Goal: Information Seeking & Learning: Learn about a topic

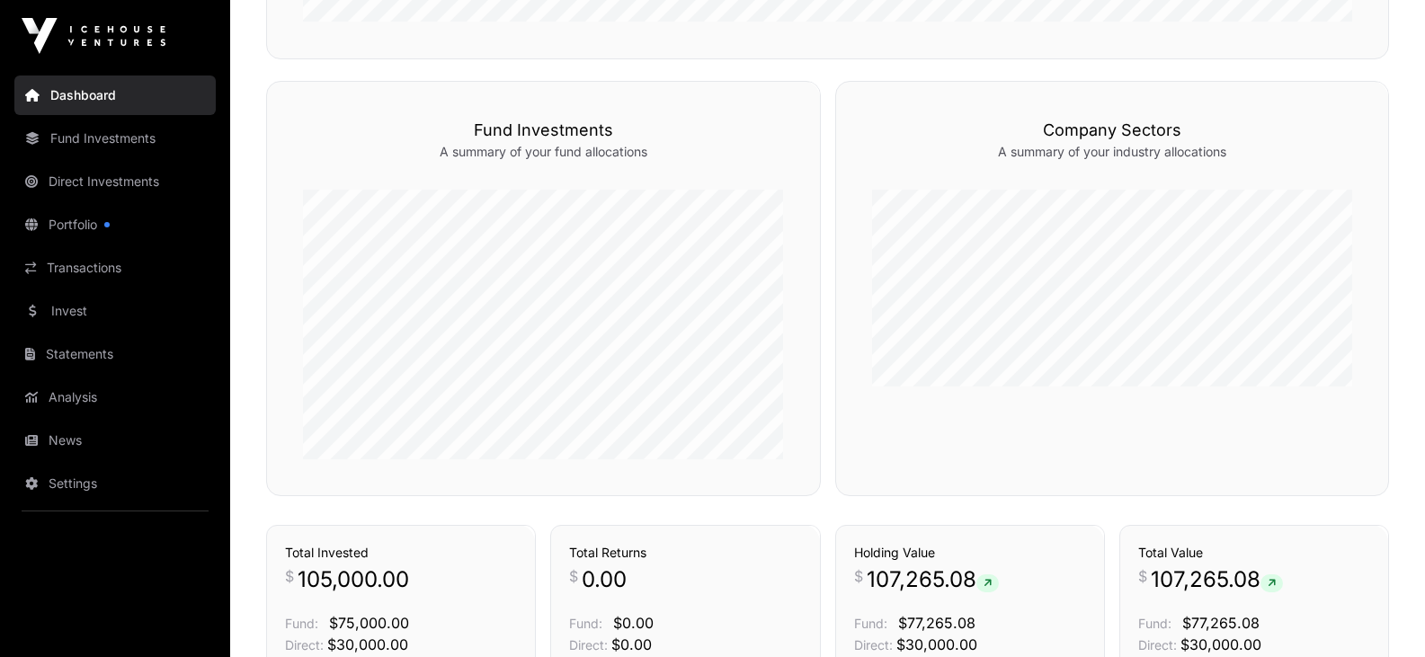
scroll to position [766, 0]
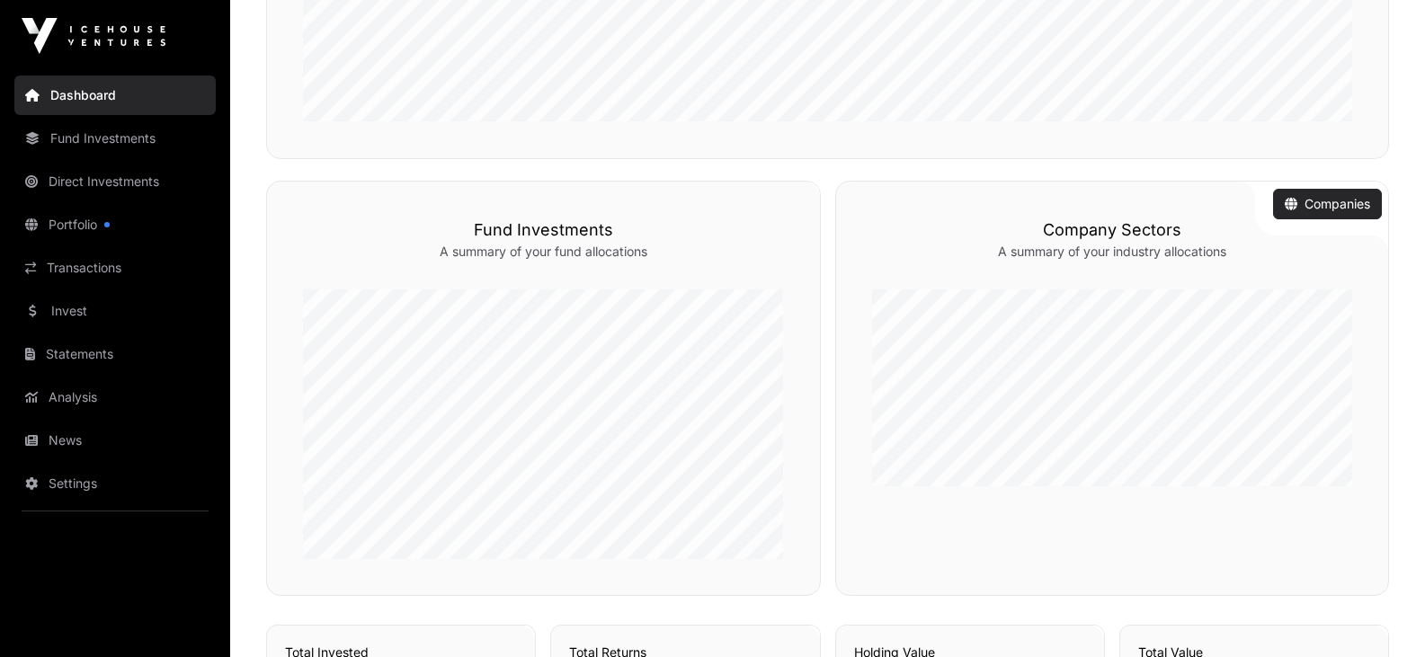
click at [1315, 199] on link "Companies" at bounding box center [1327, 204] width 85 height 18
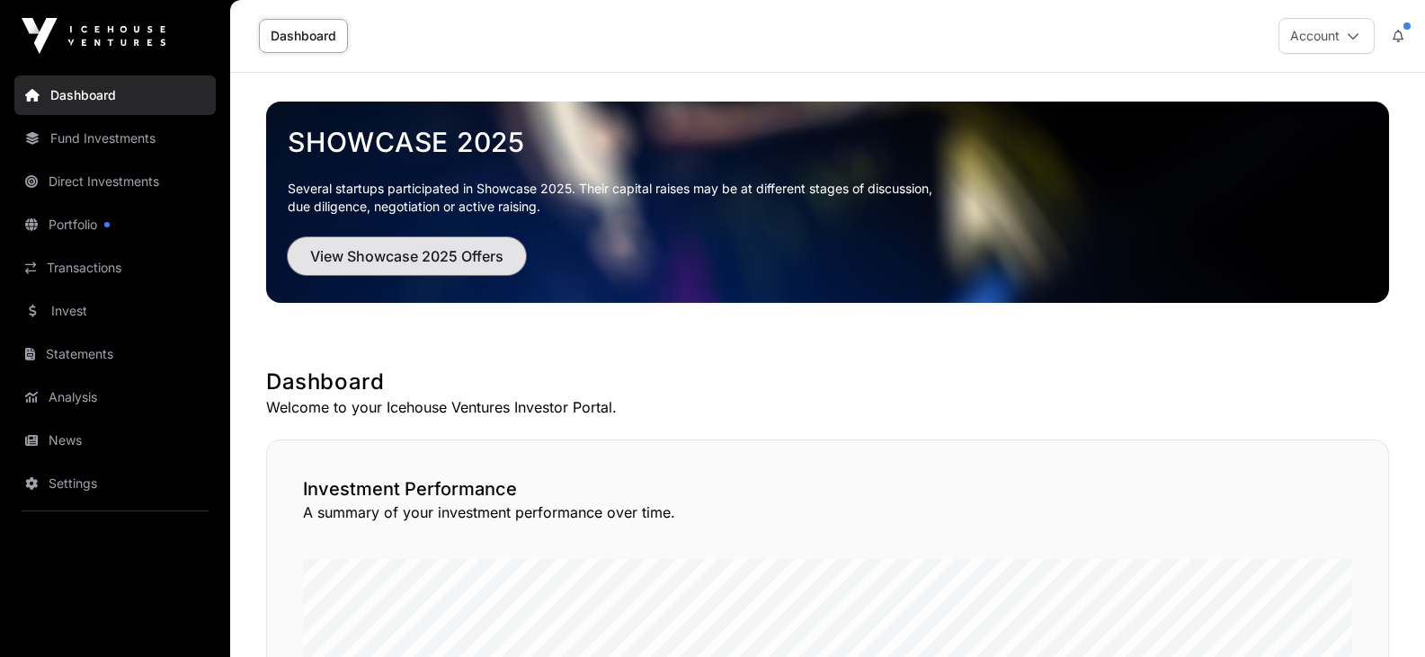
click at [443, 247] on span "View Showcase 2025 Offers" at bounding box center [406, 256] width 193 height 22
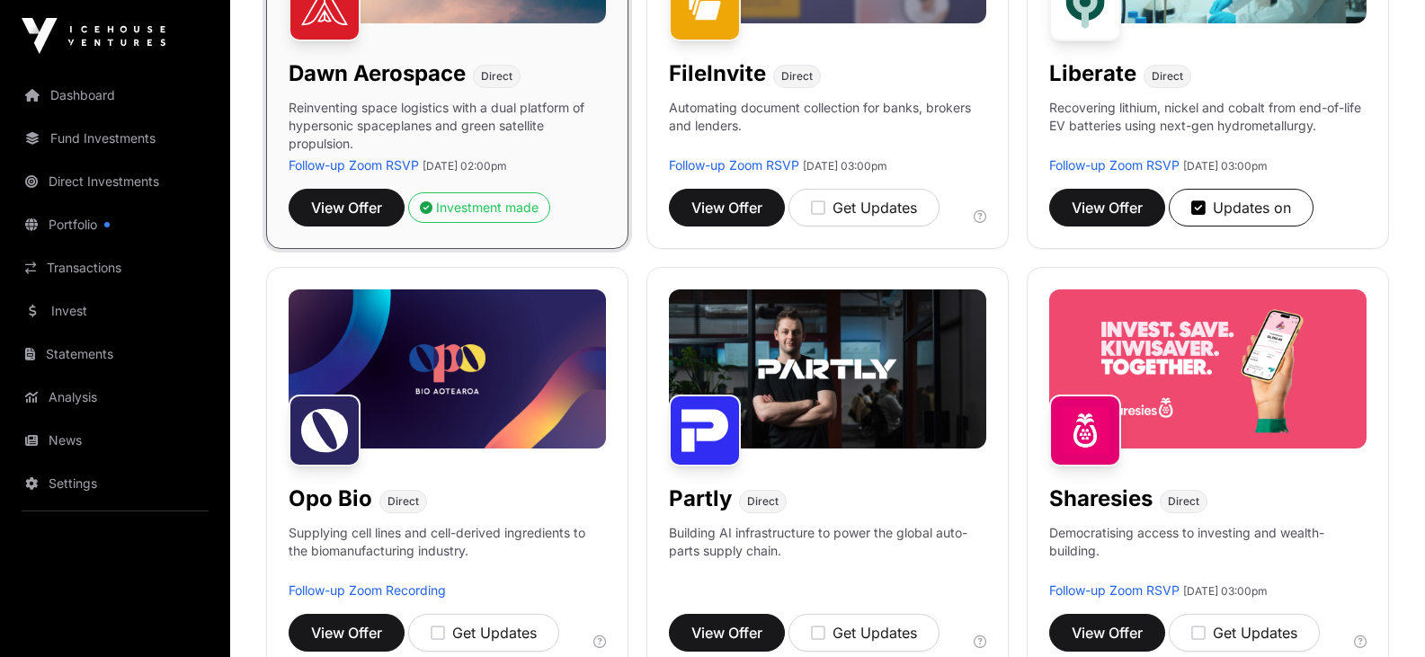
scroll to position [989, 0]
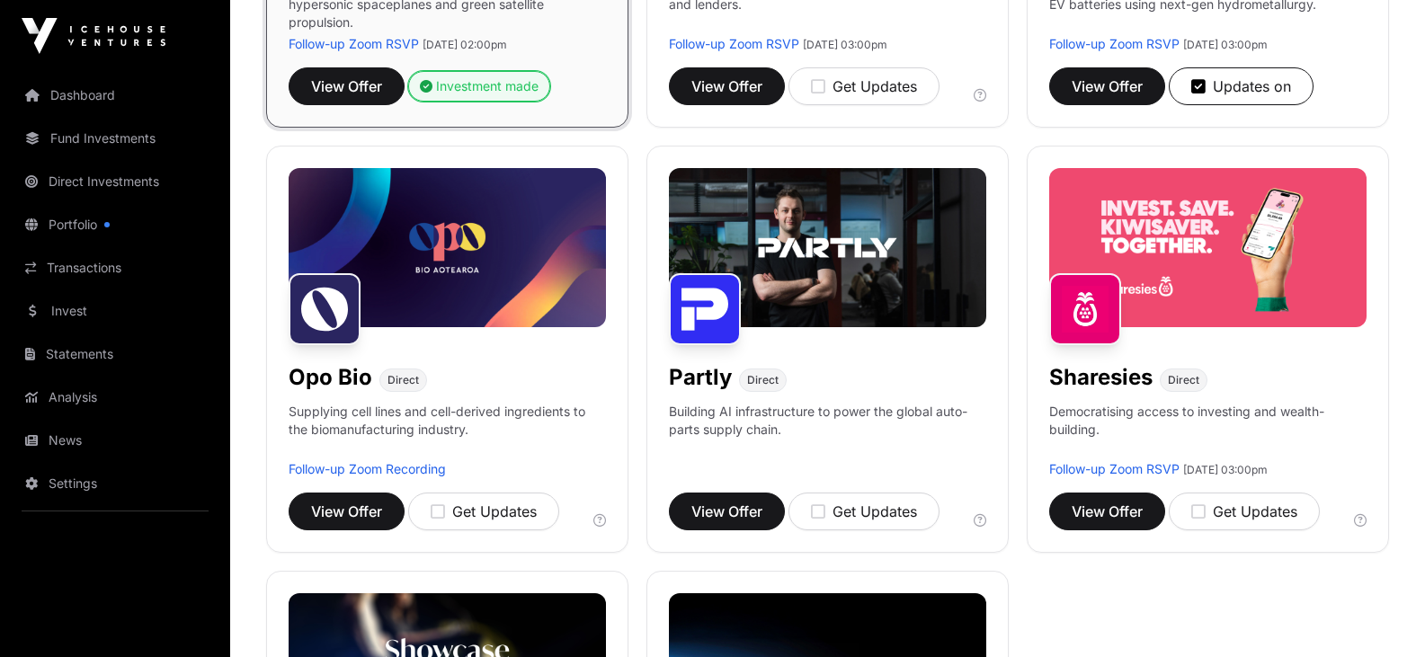
click at [467, 85] on div "Investment made" at bounding box center [479, 86] width 119 height 18
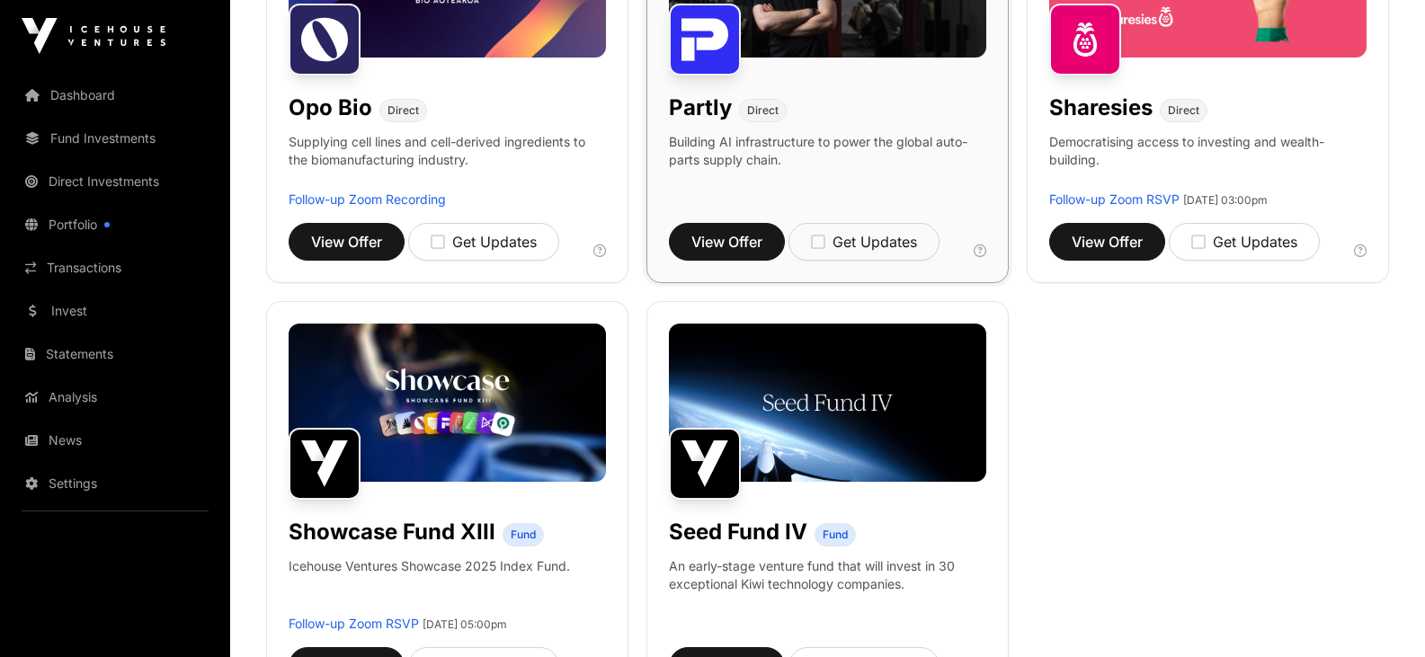
scroll to position [1349, 0]
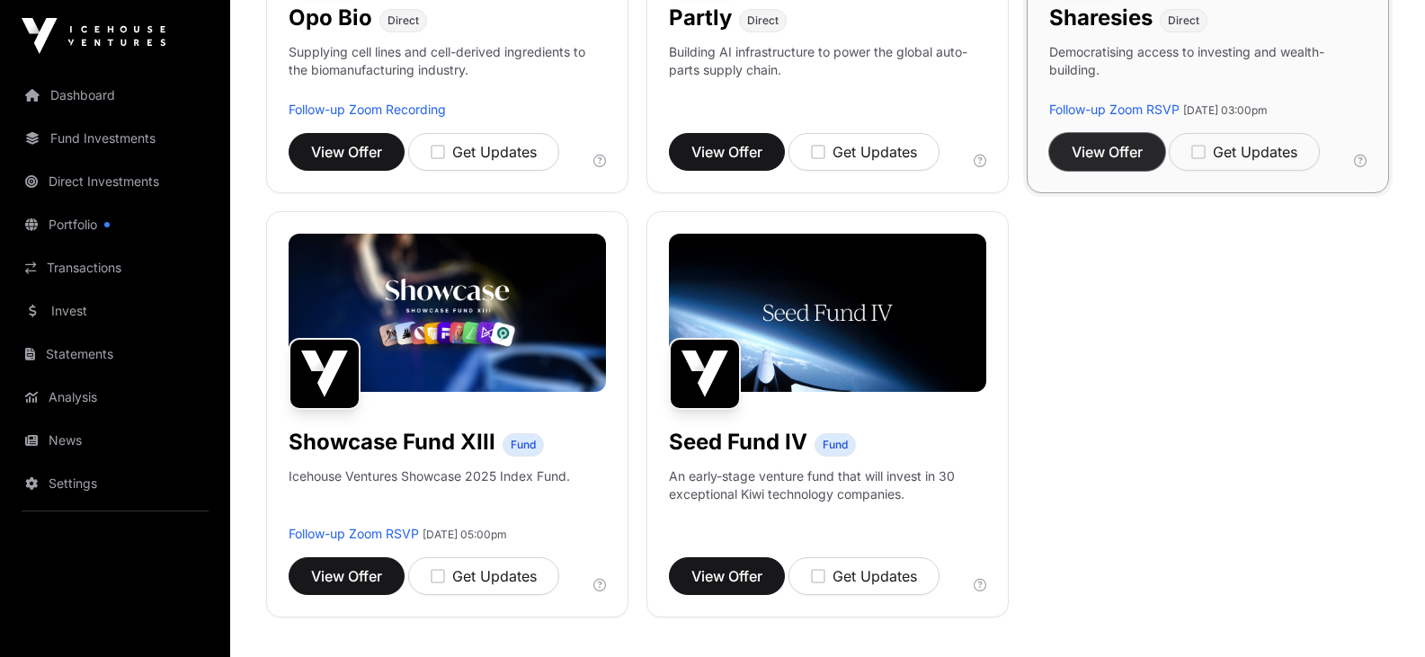
click at [1107, 155] on span "View Offer" at bounding box center [1107, 152] width 71 height 22
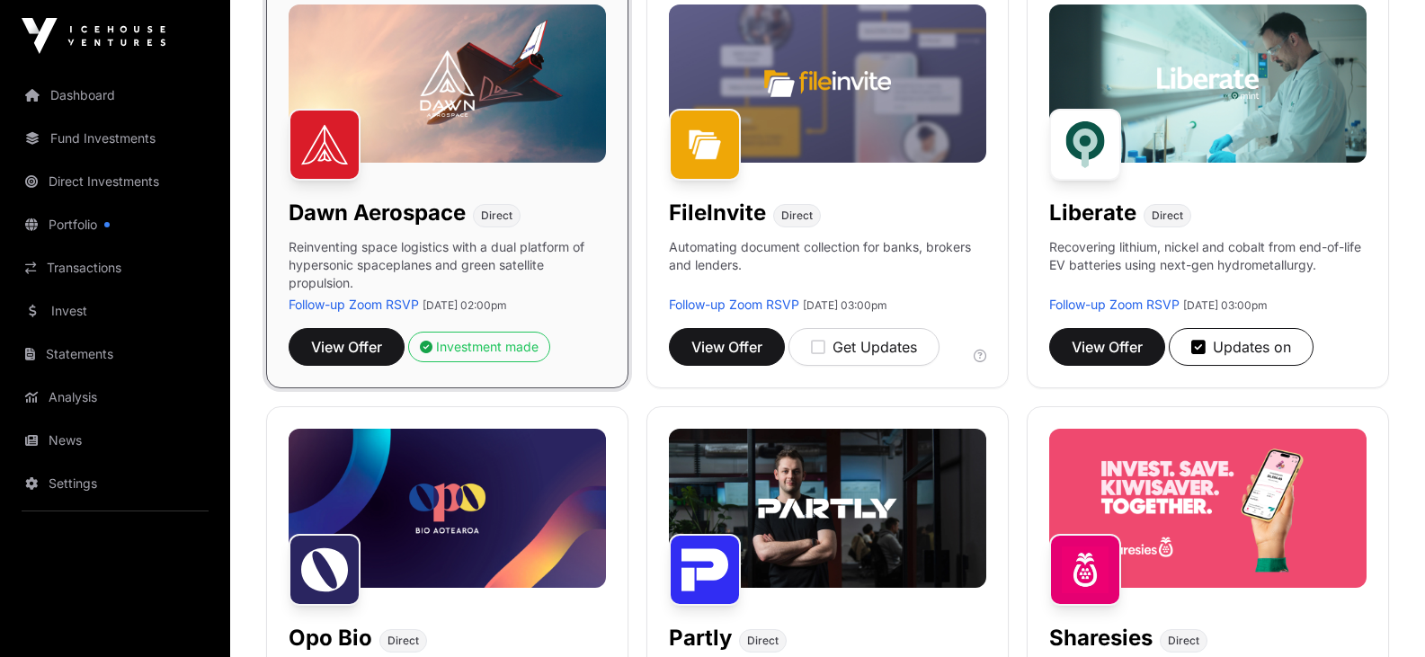
scroll to position [719, 0]
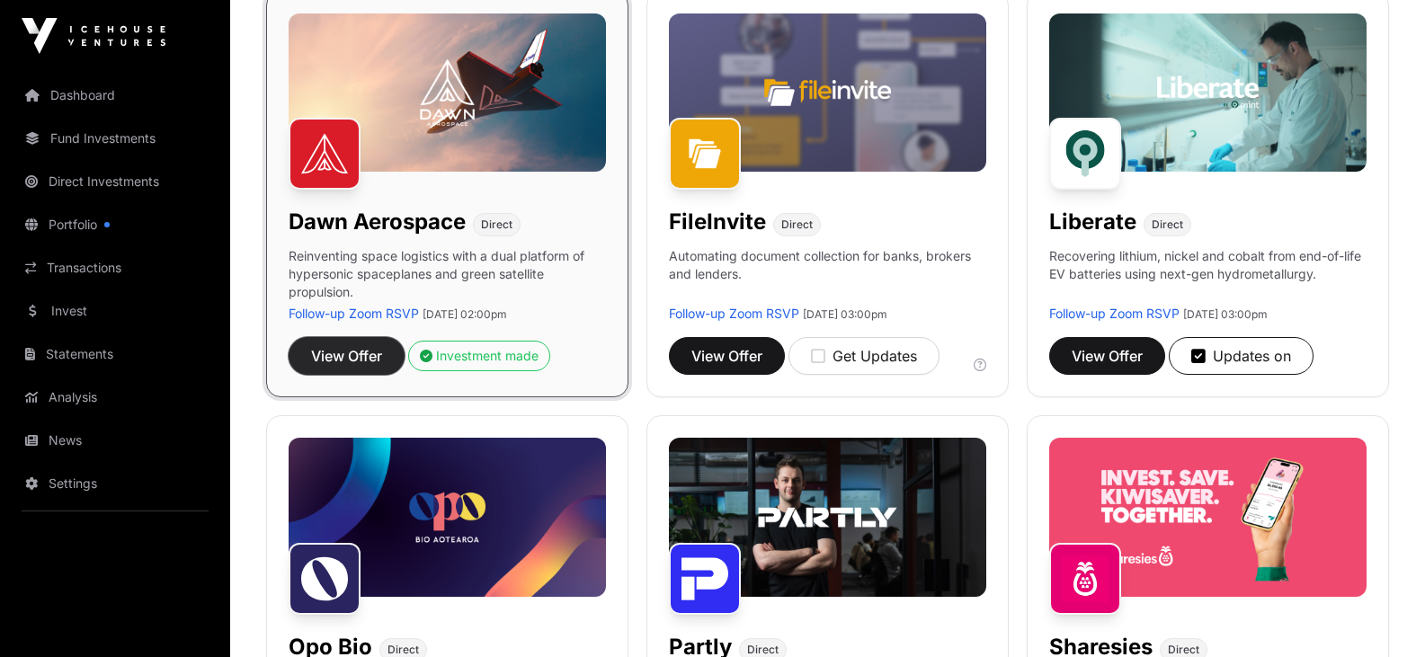
click at [362, 350] on span "View Offer" at bounding box center [346, 356] width 71 height 22
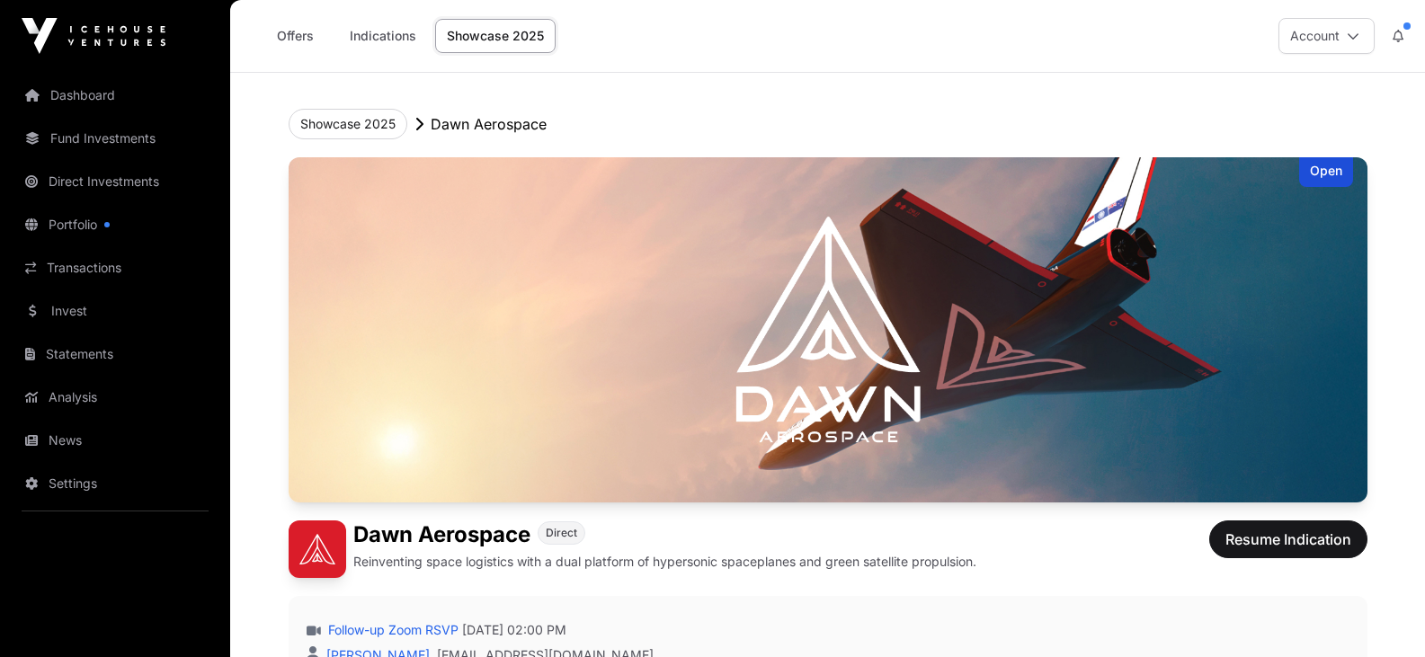
scroll to position [719, 0]
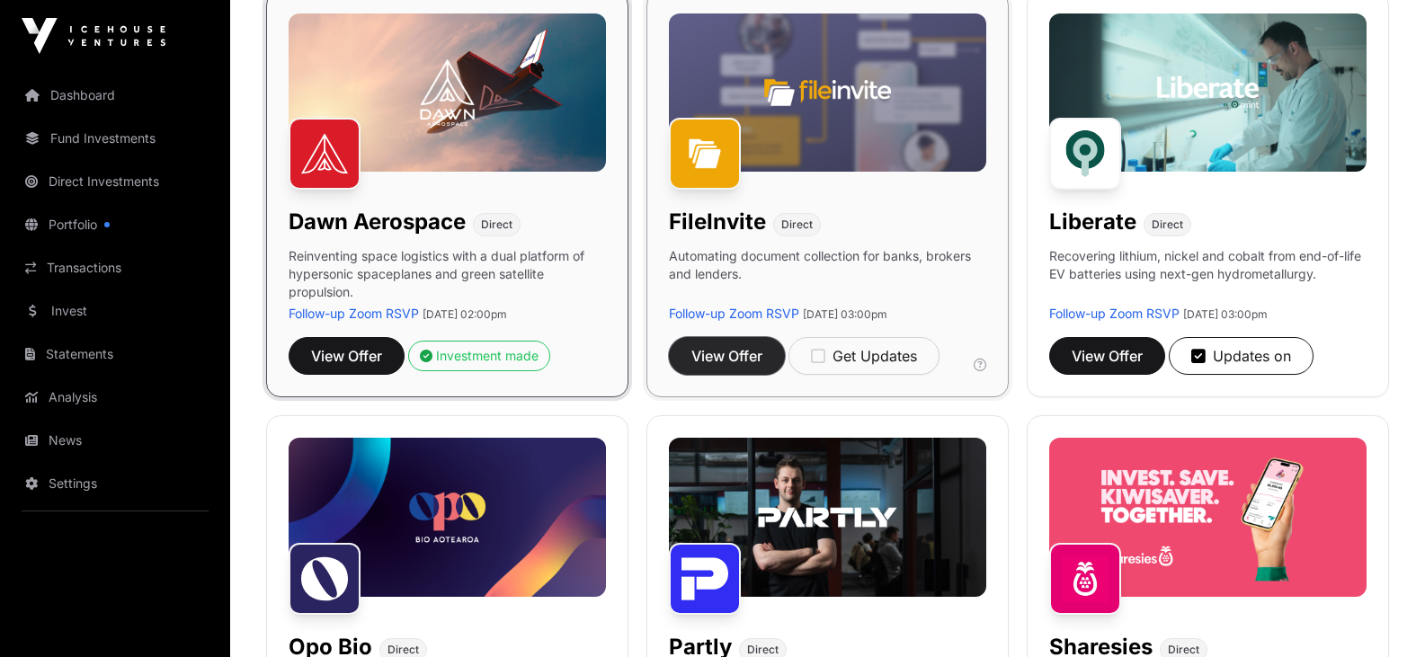
click at [758, 351] on span "View Offer" at bounding box center [727, 356] width 71 height 22
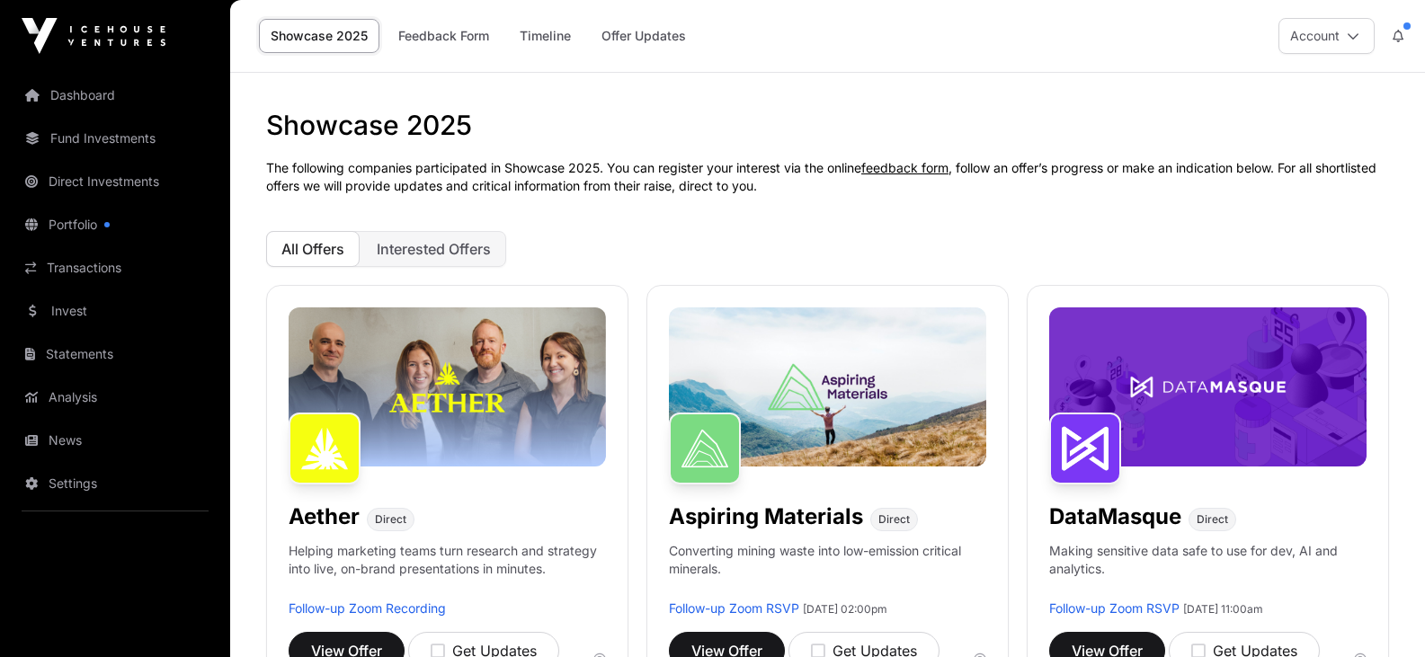
scroll to position [719, 0]
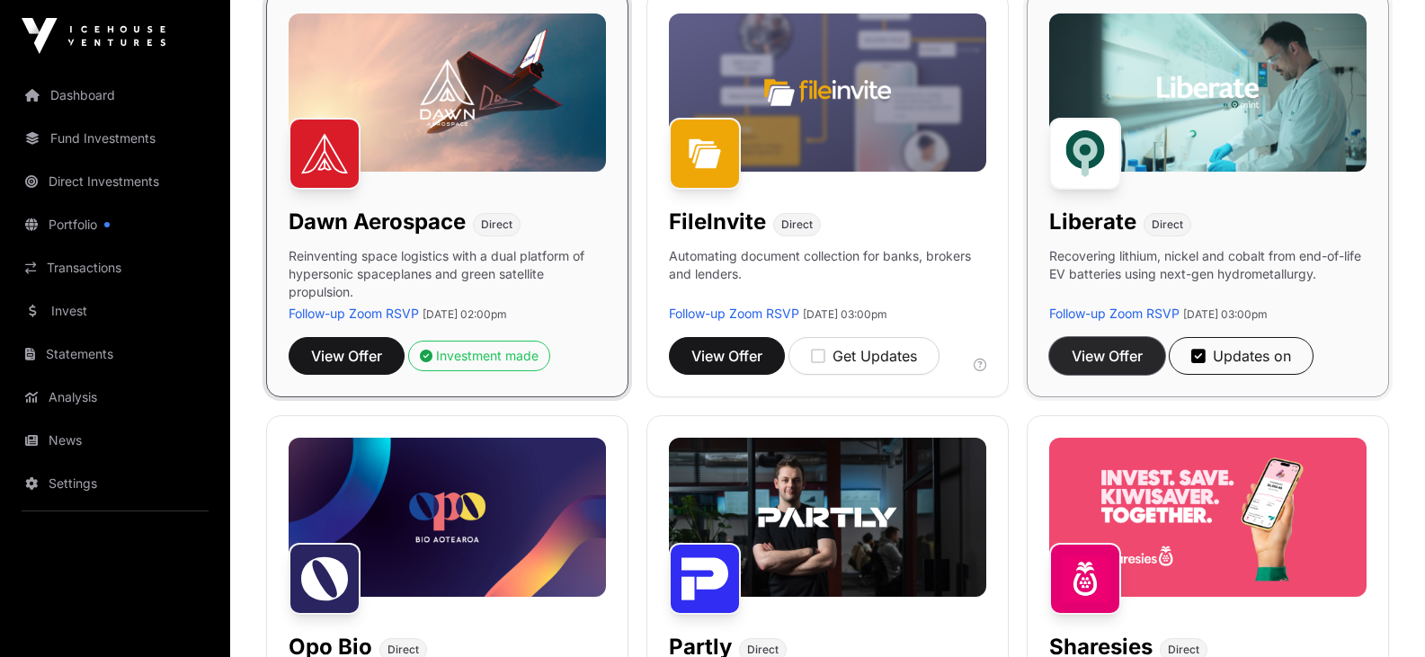
click at [1115, 355] on span "View Offer" at bounding box center [1107, 356] width 71 height 22
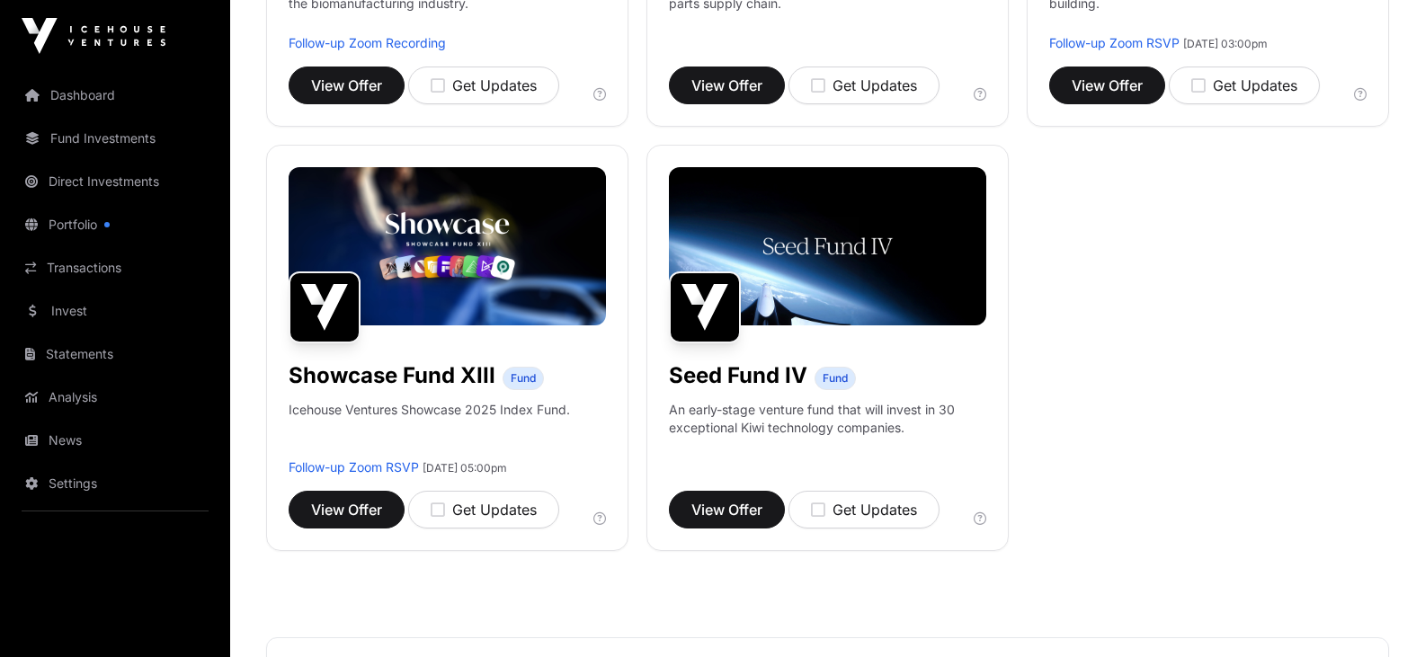
scroll to position [1439, 0]
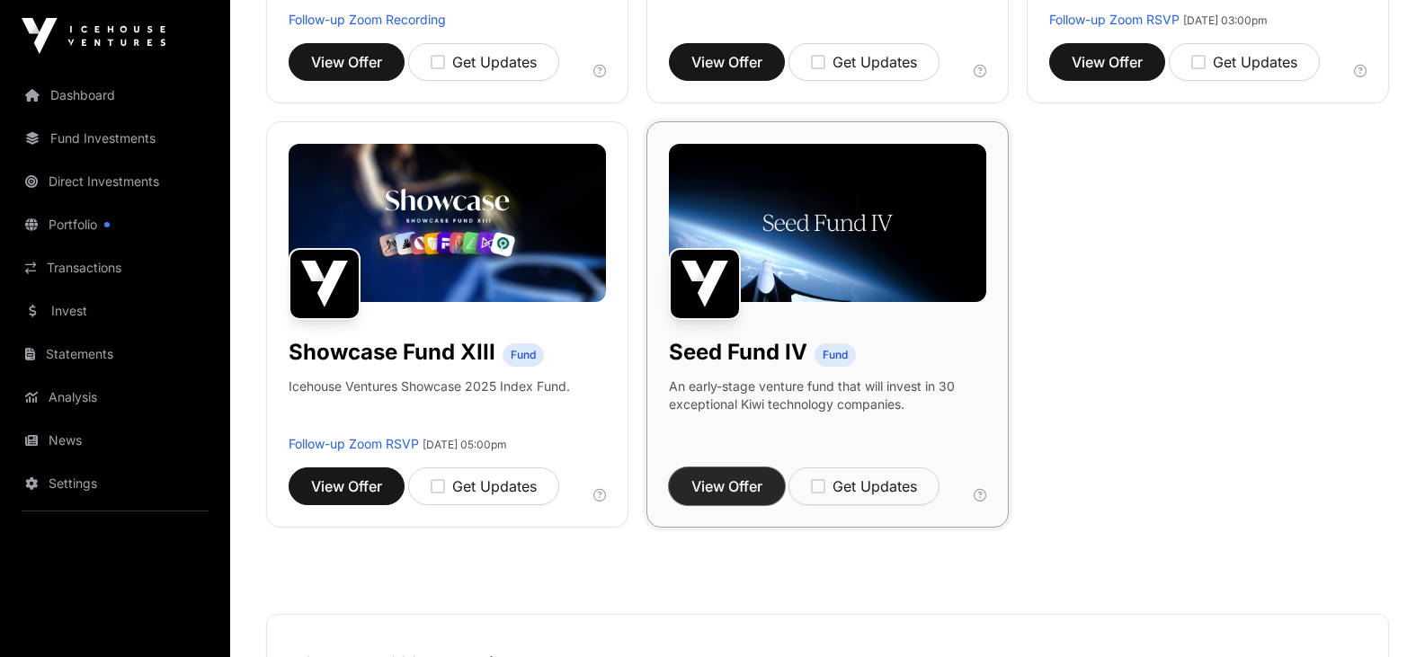
click at [735, 486] on span "View Offer" at bounding box center [727, 487] width 71 height 22
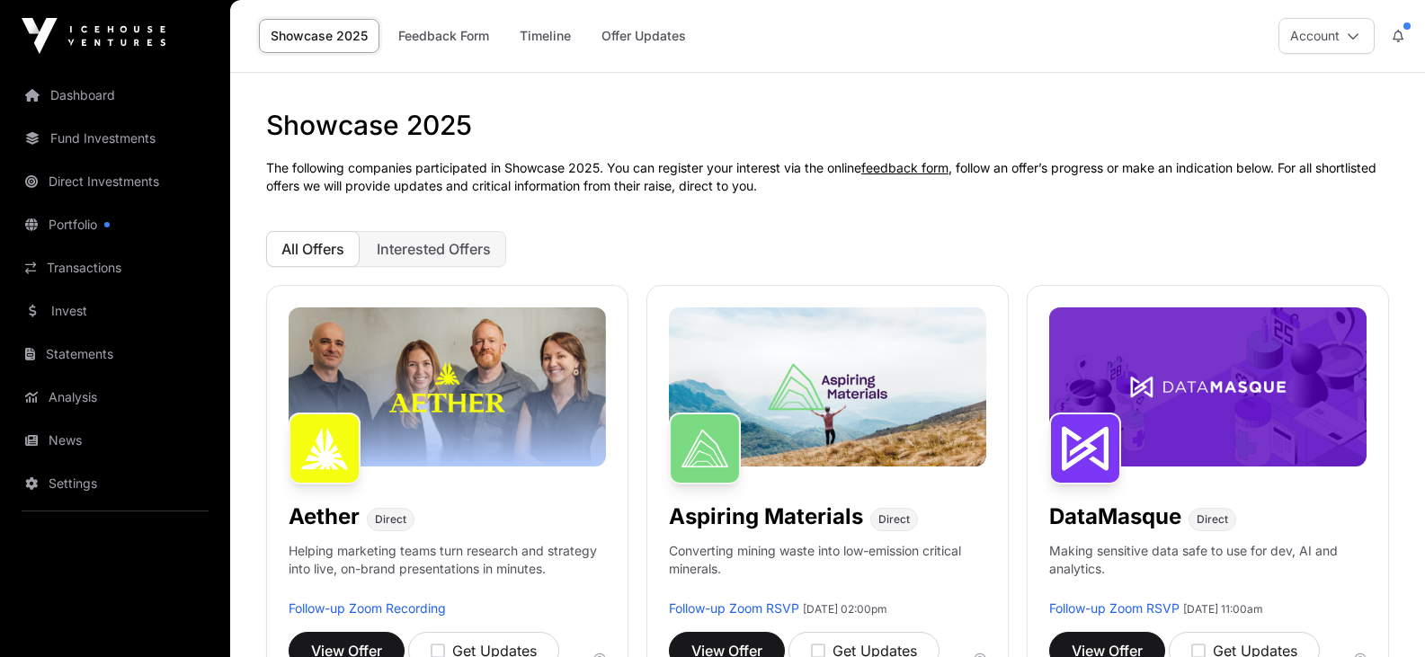
scroll to position [1439, 0]
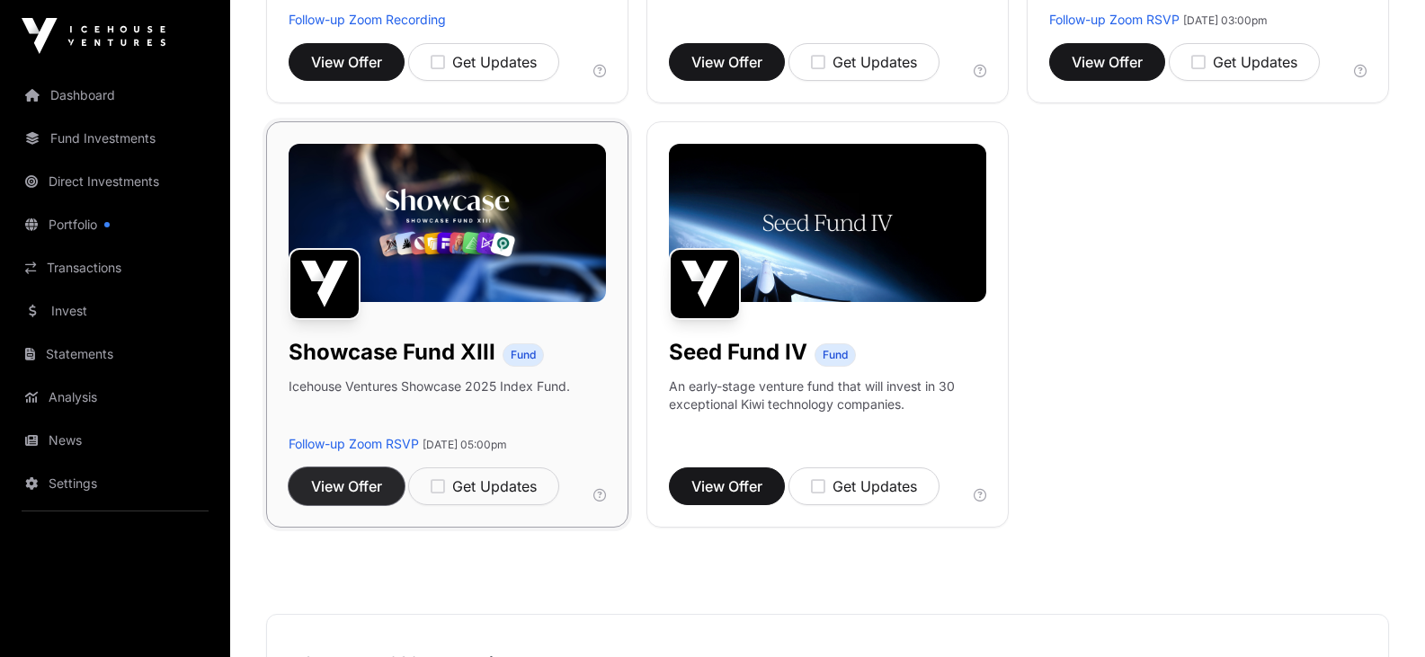
click at [352, 486] on span "View Offer" at bounding box center [346, 487] width 71 height 22
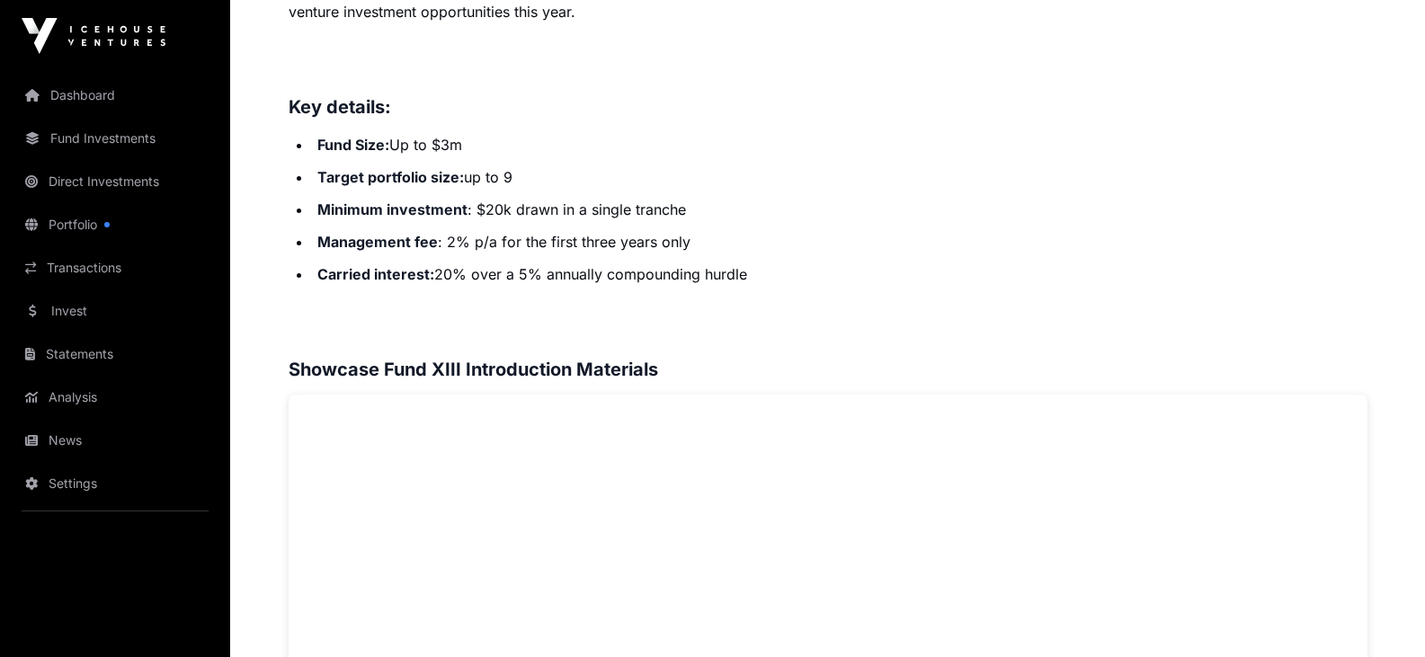
scroll to position [746, 0]
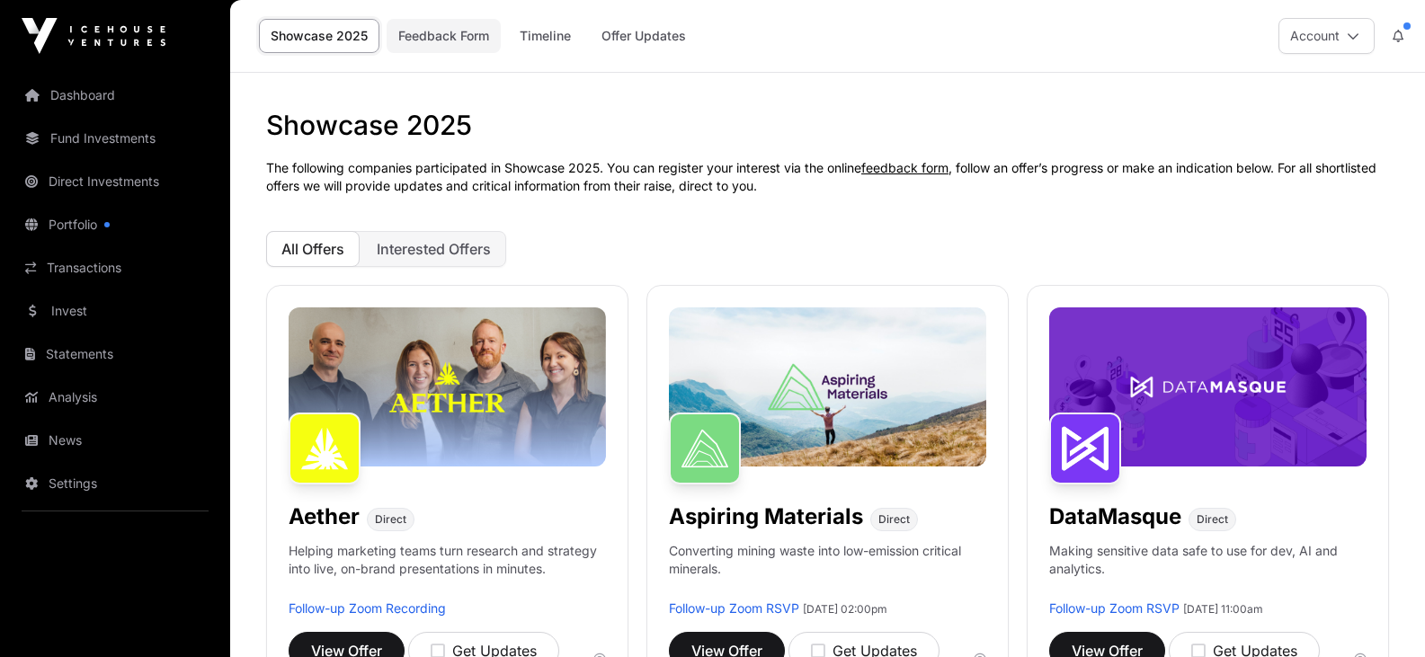
click at [468, 31] on link "Feedback Form" at bounding box center [444, 36] width 114 height 34
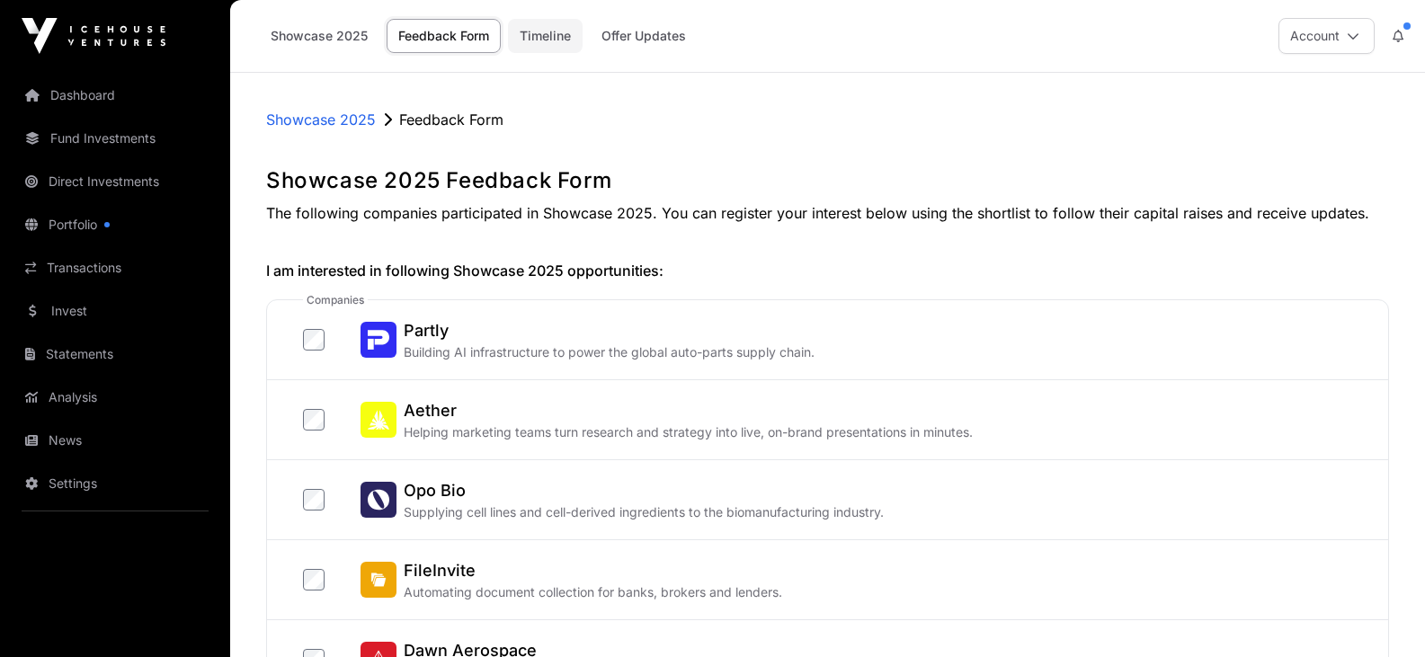
click at [558, 36] on link "Timeline" at bounding box center [545, 36] width 75 height 34
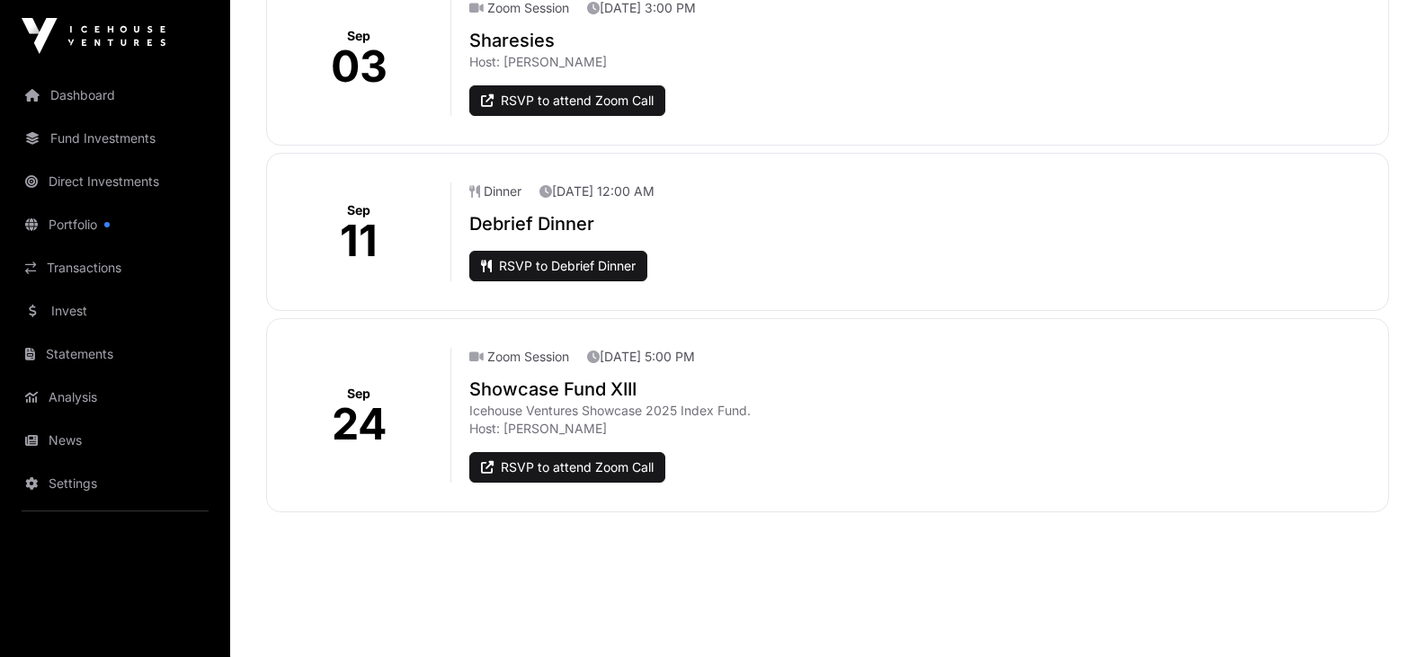
scroll to position [2081, 0]
